Goal: Use online tool/utility: Utilize a website feature to perform a specific function

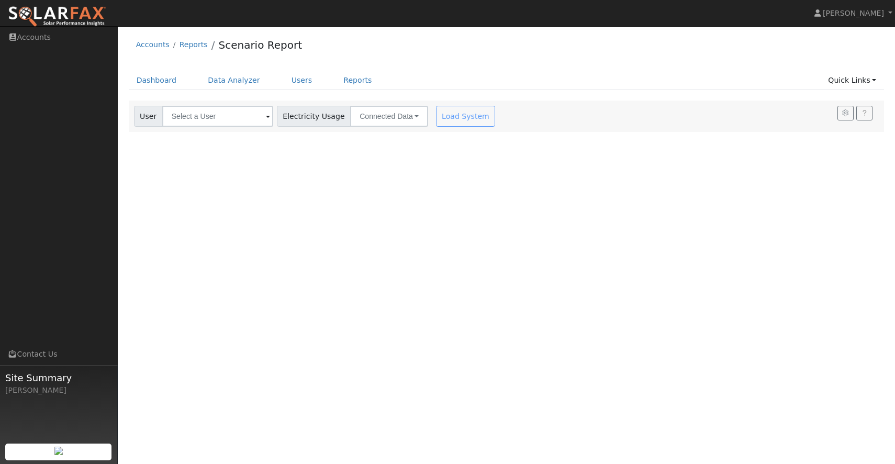
click at [550, 52] on div "Accounts Reports Scenario Report" at bounding box center [506, 47] width 755 height 32
click at [351, 79] on link "Reports" at bounding box center [357, 80] width 44 height 19
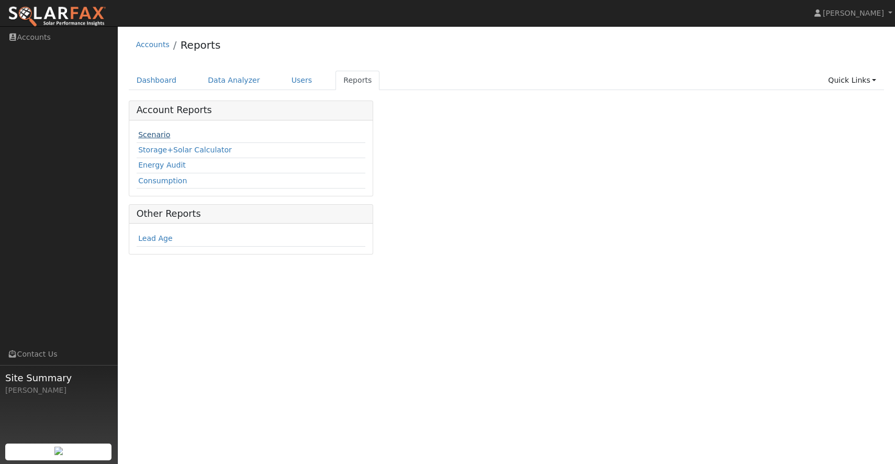
click at [143, 133] on link "Scenario" at bounding box center [154, 134] width 32 height 8
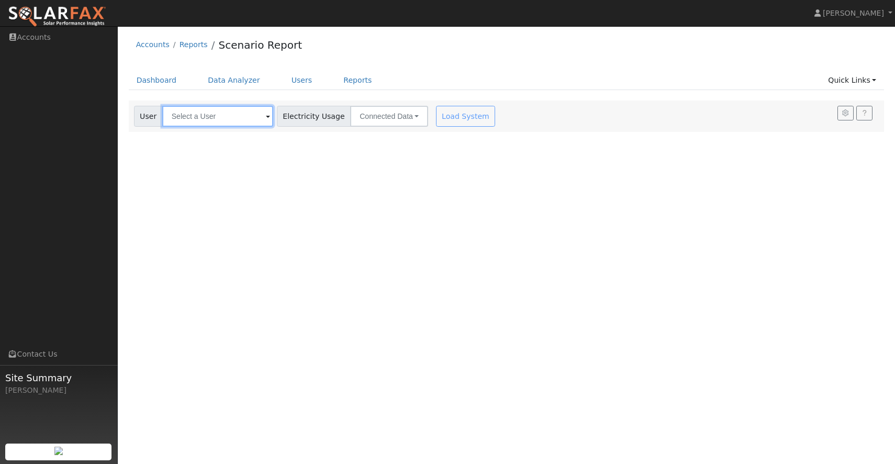
click at [213, 114] on input "text" at bounding box center [217, 116] width 111 height 21
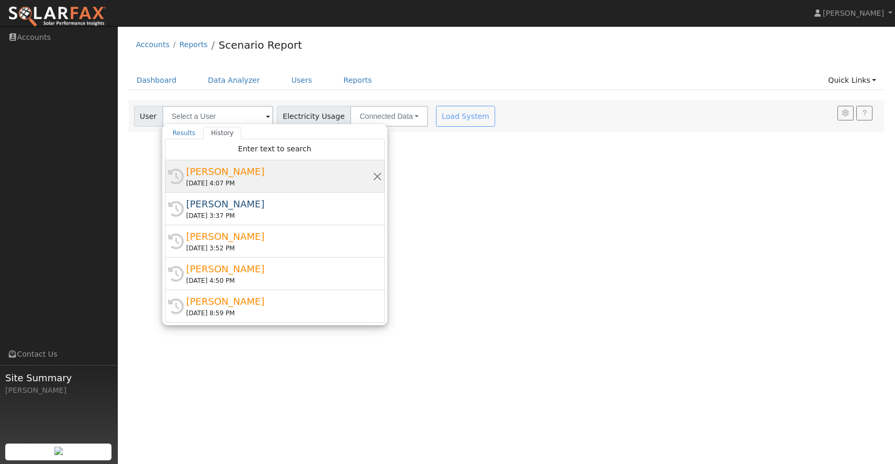
click at [228, 176] on div "[PERSON_NAME]" at bounding box center [279, 171] width 186 height 14
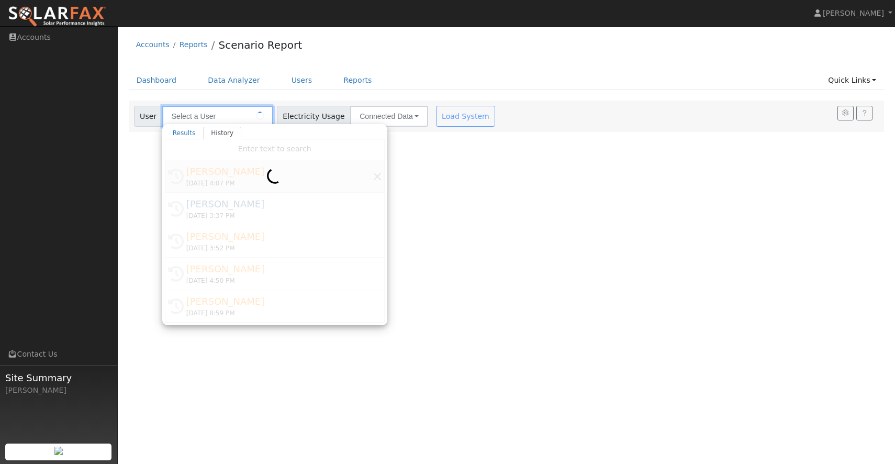
type input "[PERSON_NAME]"
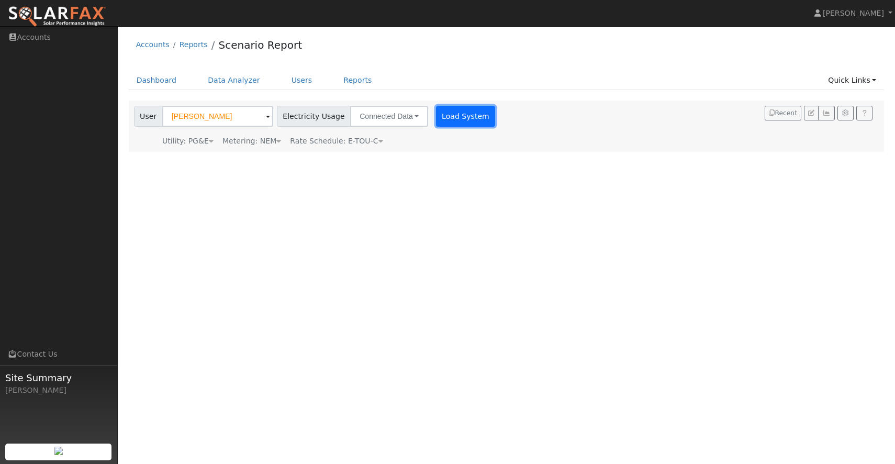
click at [457, 111] on button "Load System" at bounding box center [466, 116] width 60 height 21
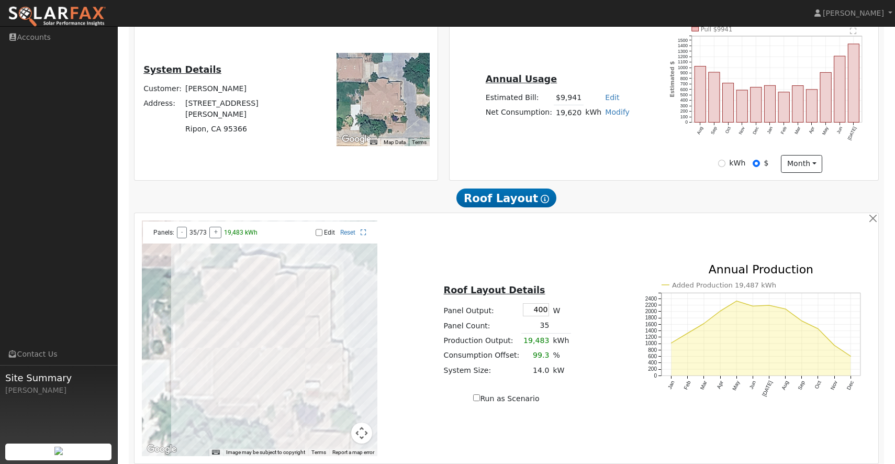
scroll to position [352, 0]
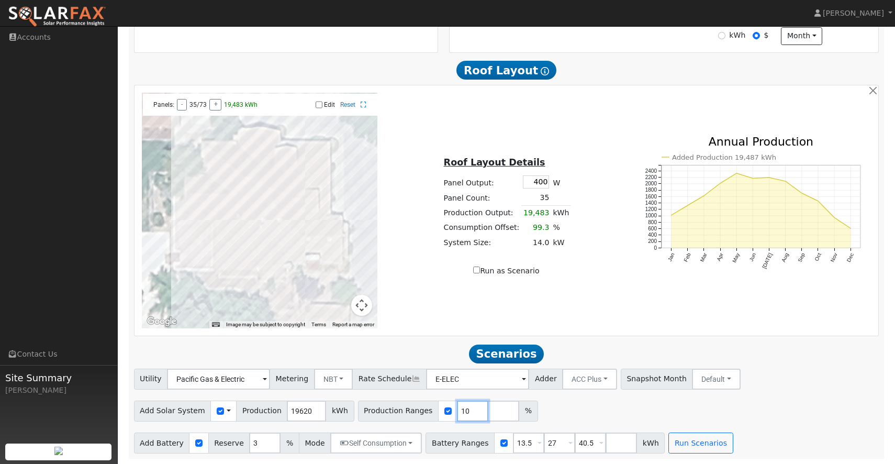
drag, startPoint x: 460, startPoint y: 411, endPoint x: 435, endPoint y: 418, distance: 26.0
click at [435, 418] on div "Production Ranges 10 %" at bounding box center [448, 410] width 180 height 21
type input "140"
click at [488, 413] on input "number" at bounding box center [503, 410] width 31 height 21
type input "130"
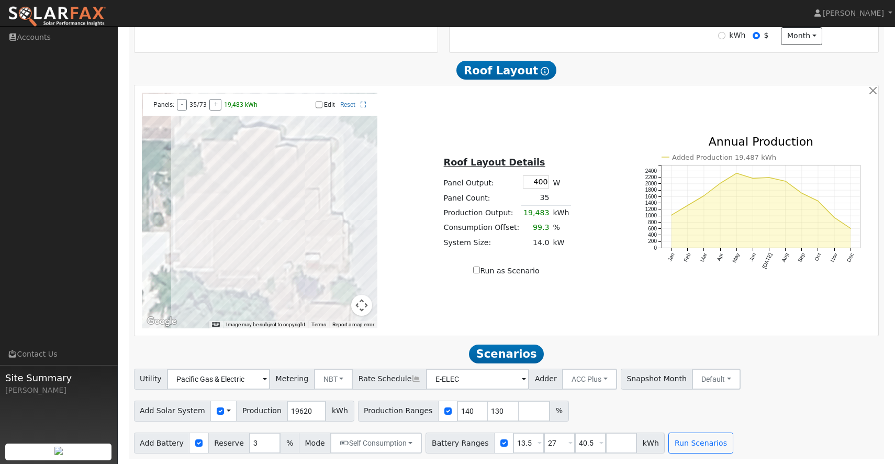
type input "130"
type input "140"
click at [606, 404] on div "Add Solar System Use CSV Data Production 19620 kWh Production Ranges 130 140 %" at bounding box center [506, 409] width 749 height 25
click at [518, 443] on input "13.5" at bounding box center [528, 442] width 31 height 21
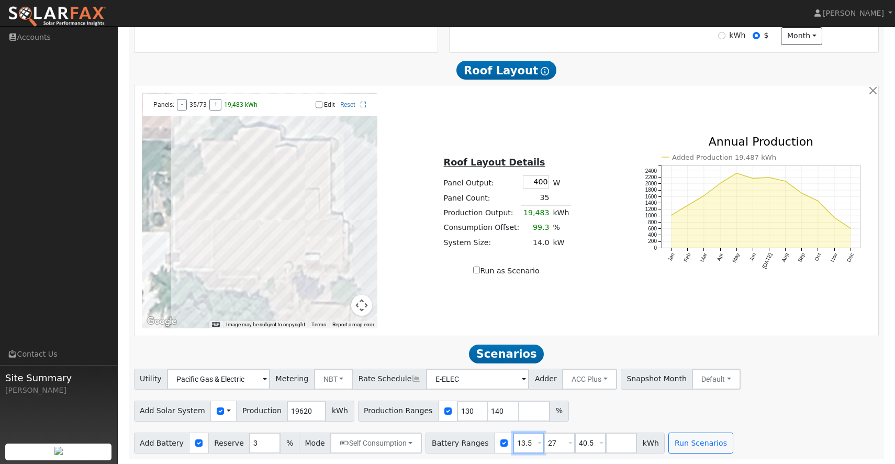
click at [518, 443] on input "13.5" at bounding box center [528, 442] width 31 height 21
type input "10"
click at [548, 444] on input "27" at bounding box center [559, 442] width 31 height 21
type input "20"
type input "30"
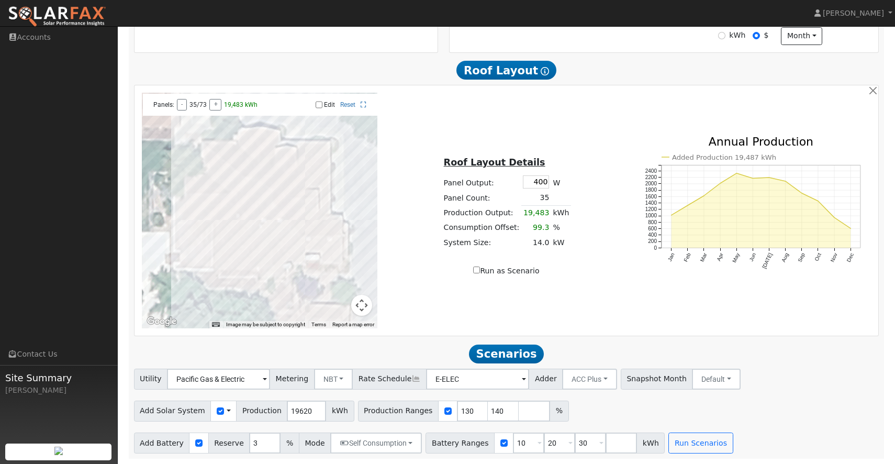
click at [730, 405] on div "Add Solar System Use CSV Data Production 19620 kWh Production Ranges 130 140 %" at bounding box center [506, 409] width 749 height 25
click at [696, 435] on button "Run Scenarios" at bounding box center [700, 442] width 64 height 21
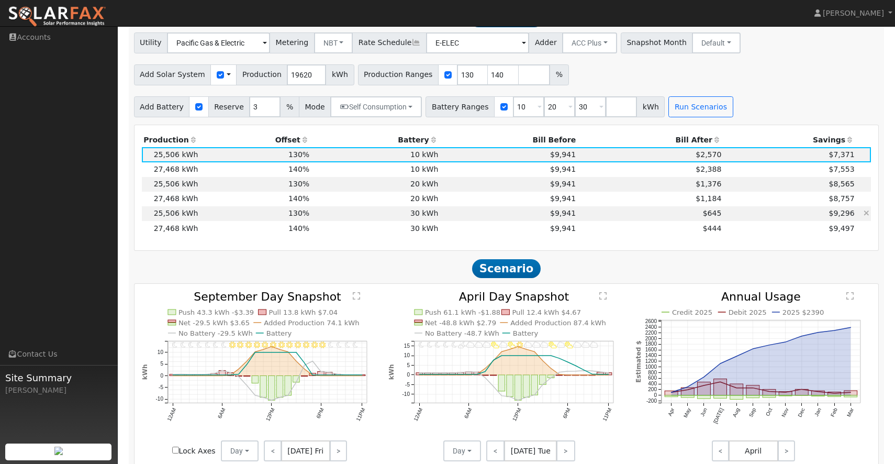
scroll to position [682, 0]
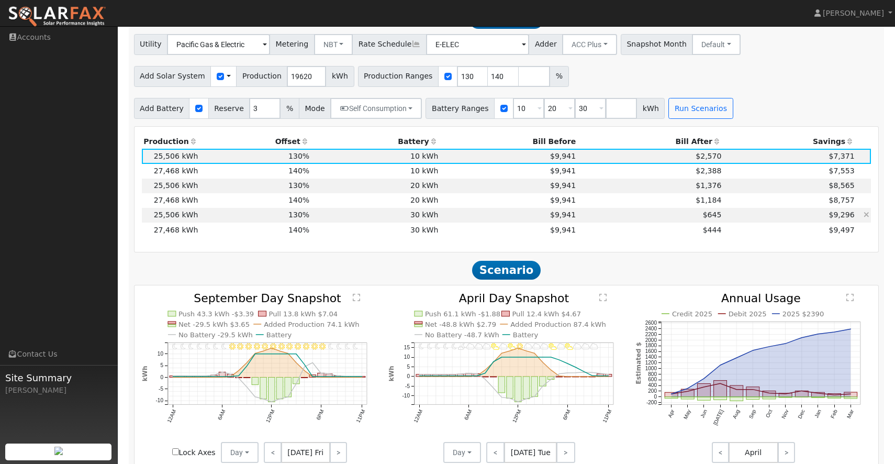
click at [314, 222] on td "30 kWh" at bounding box center [375, 215] width 129 height 15
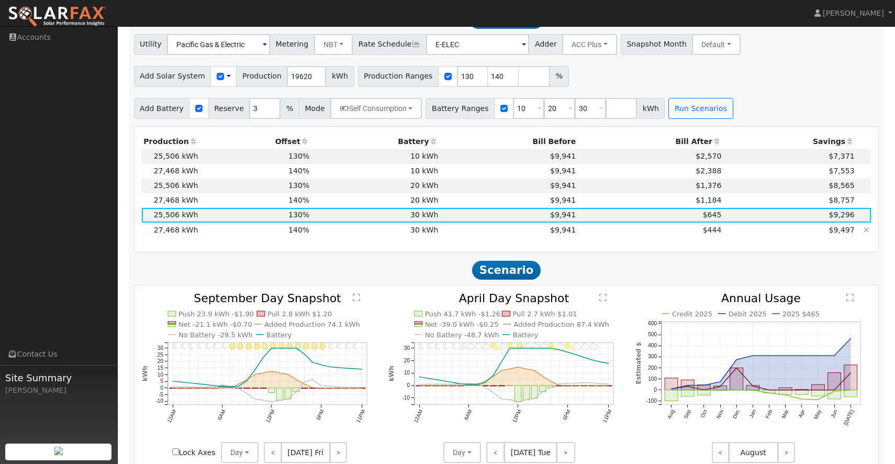
click at [528, 232] on td "$9,941" at bounding box center [509, 229] width 138 height 15
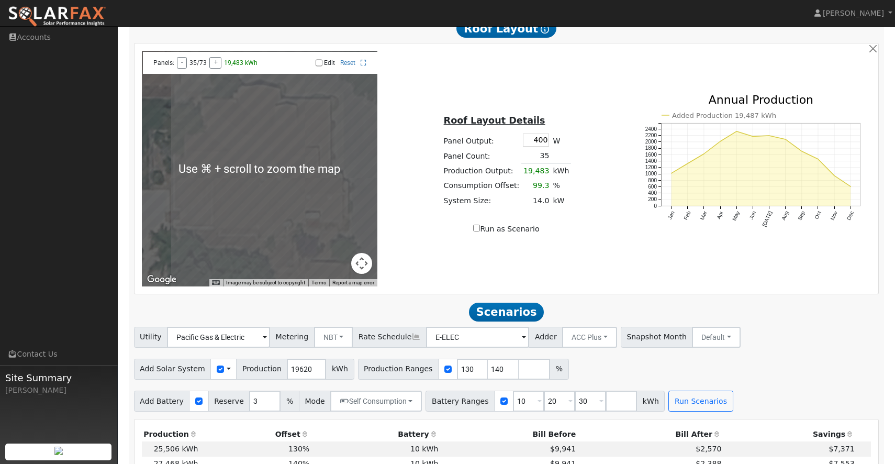
scroll to position [396, 0]
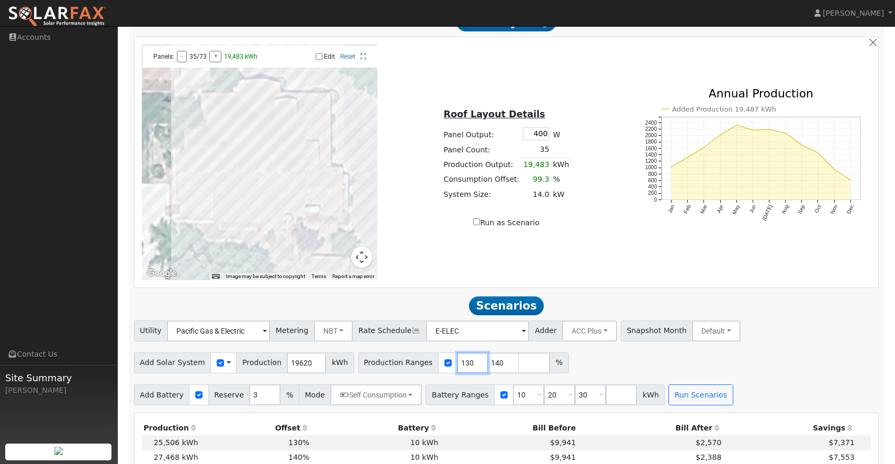
click at [457, 371] on input "130" at bounding box center [472, 362] width 31 height 21
click at [624, 365] on div "Add Solar System Use CSV Data Production 19620 kWh Production Ranges 130 140 %" at bounding box center [506, 360] width 749 height 25
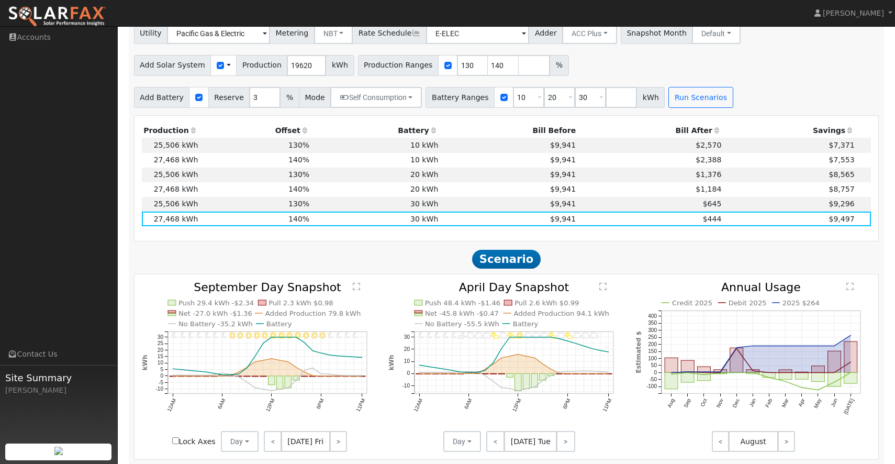
scroll to position [697, 0]
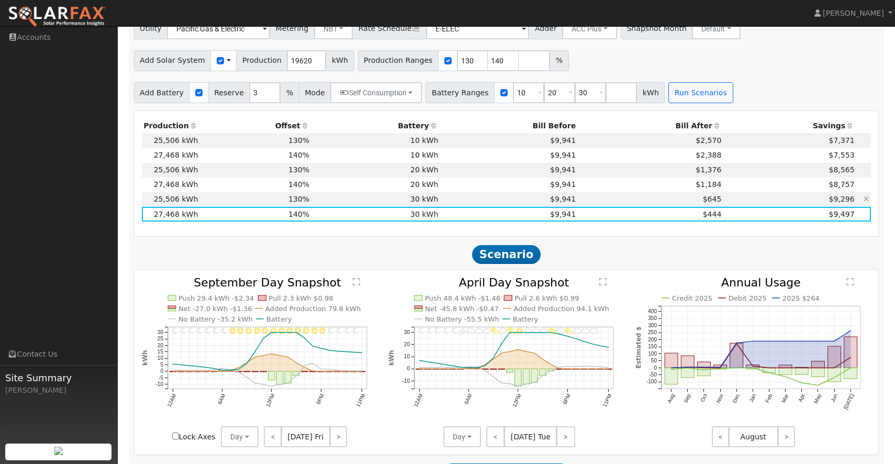
click at [691, 202] on td "$645" at bounding box center [650, 199] width 145 height 15
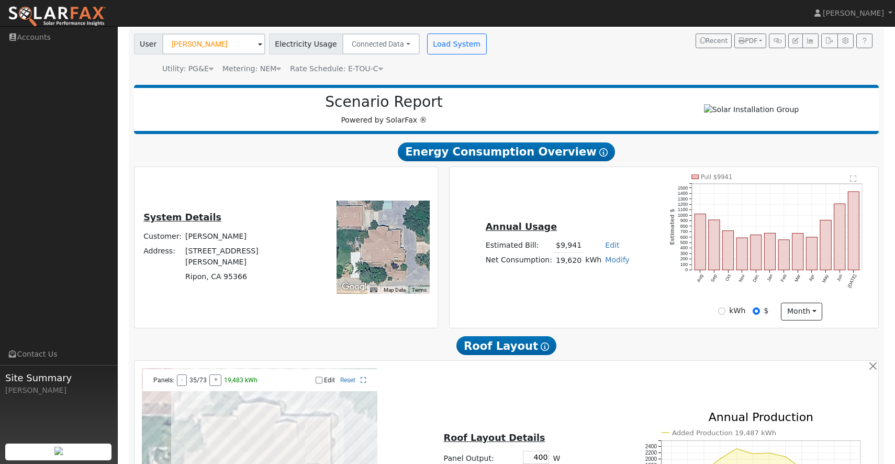
scroll to position [0, 0]
